Goal: Find contact information: Find contact information

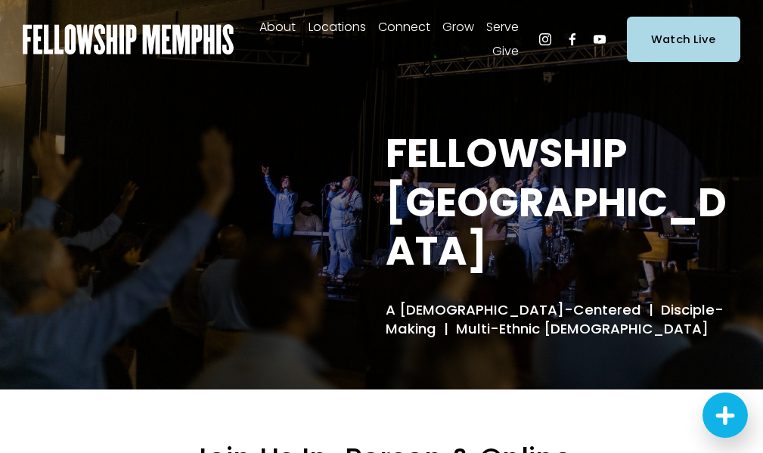
click at [0, 0] on span "Contact Us" at bounding box center [0, 0] width 0 height 0
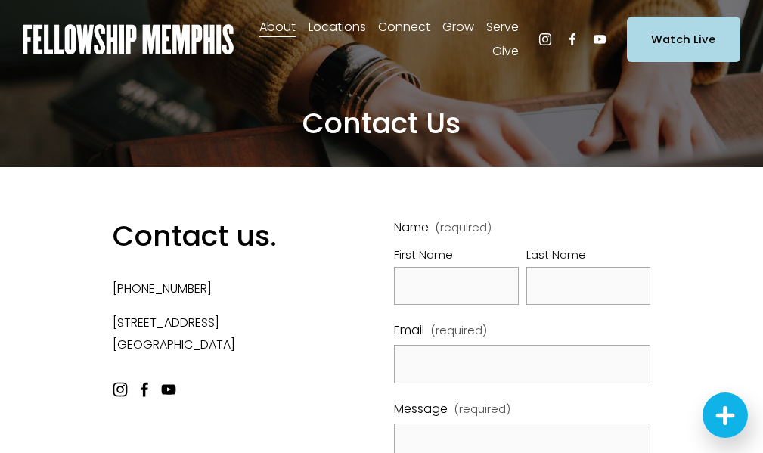
click at [0, 0] on span "Staff" at bounding box center [0, 0] width 0 height 0
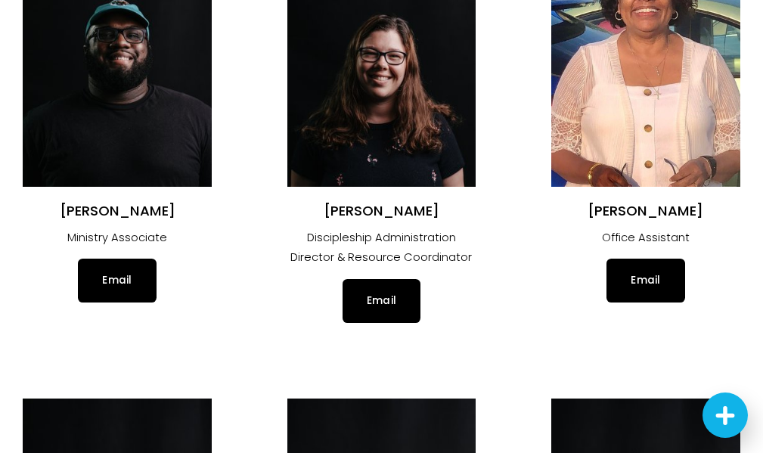
scroll to position [1135, 0]
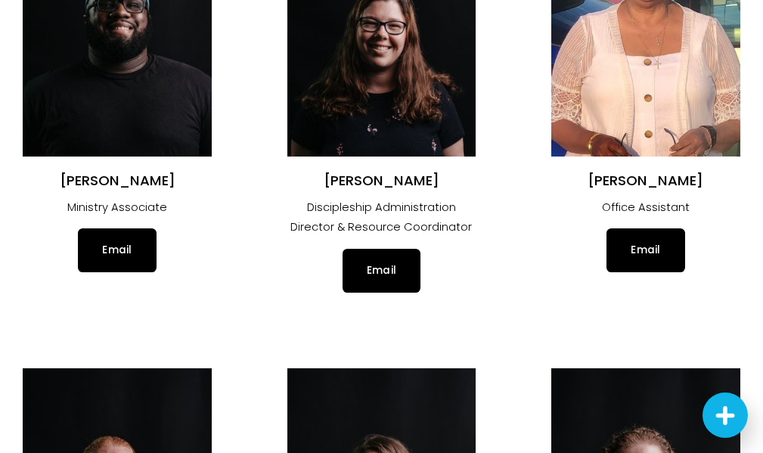
click at [383, 264] on link "Email" at bounding box center [382, 271] width 78 height 44
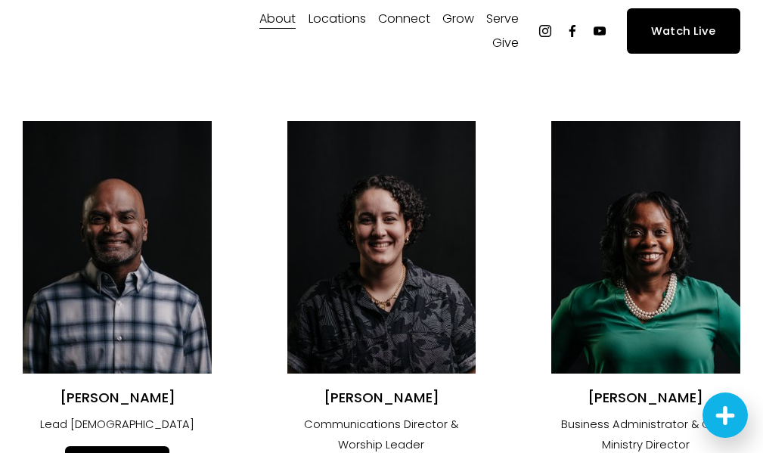
scroll to position [0, 0]
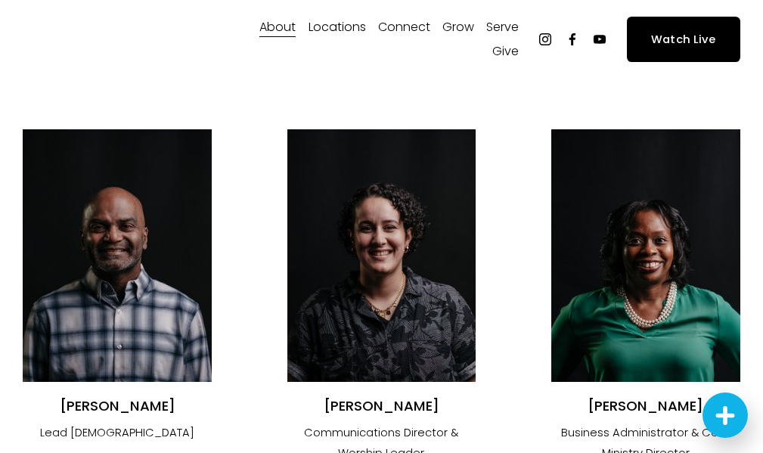
click at [328, 26] on span "Locations" at bounding box center [338, 28] width 58 height 22
click at [0, 0] on span "In-Person" at bounding box center [0, 0] width 0 height 0
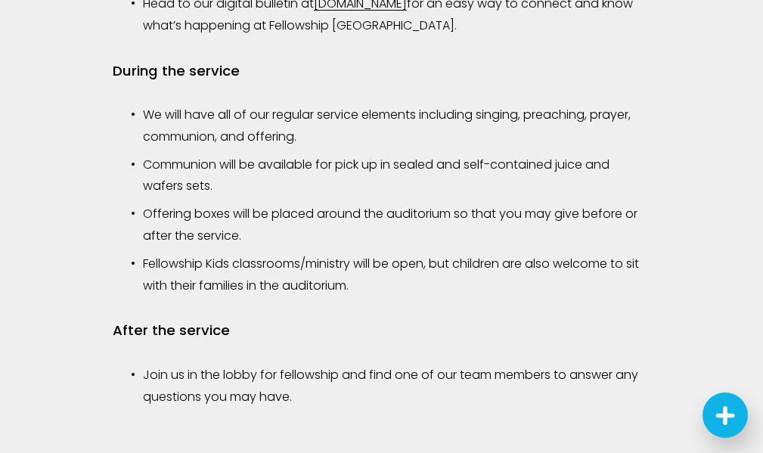
scroll to position [1425, 0]
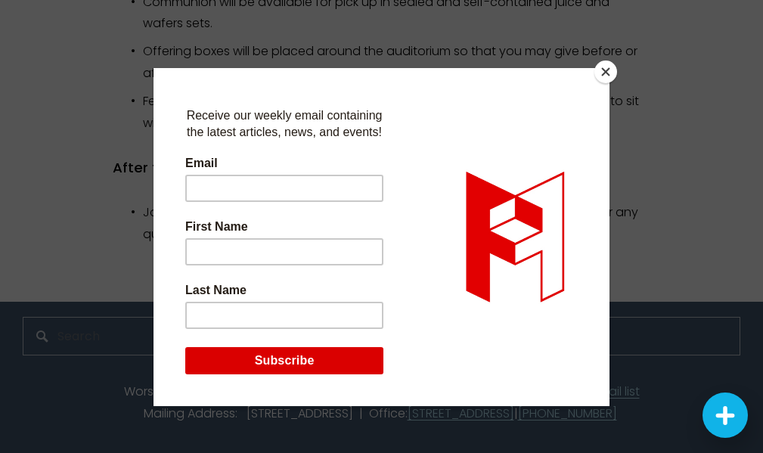
click at [607, 71] on button "Close" at bounding box center [606, 72] width 23 height 23
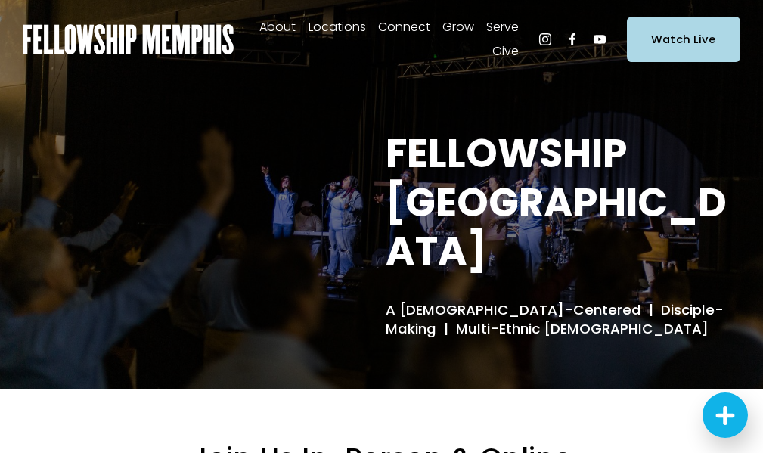
click at [0, 0] on span "Staff" at bounding box center [0, 0] width 0 height 0
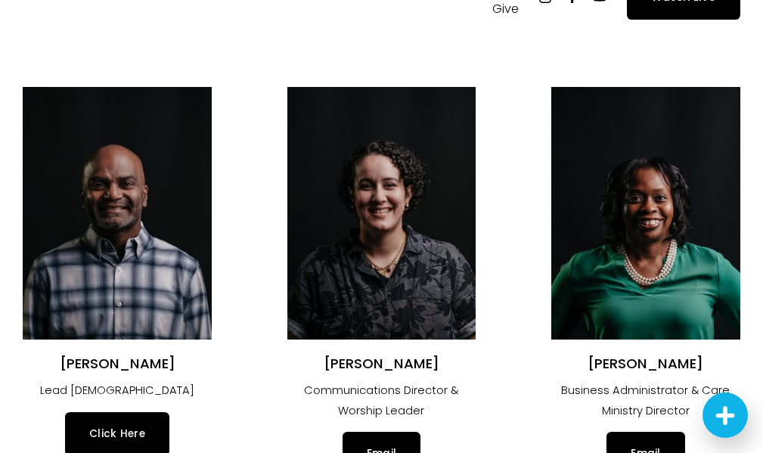
scroll to position [76, 0]
